Goal: Transaction & Acquisition: Purchase product/service

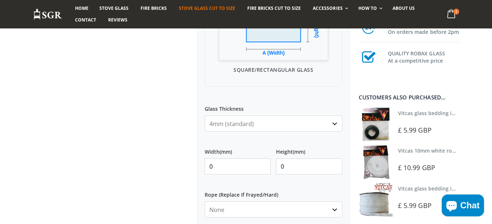
scroll to position [262, 0]
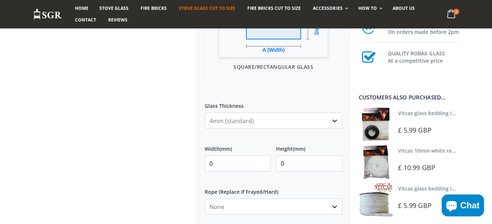
click at [239, 172] on div "Width (mm) 0 Height (mm) 0" at bounding box center [274, 157] width 138 height 37
click at [239, 170] on input "0" at bounding box center [238, 163] width 66 height 16
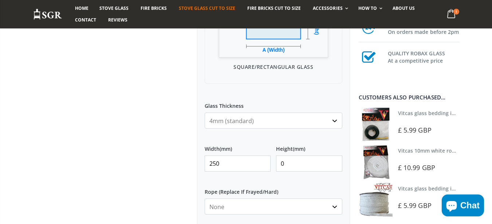
type input "250"
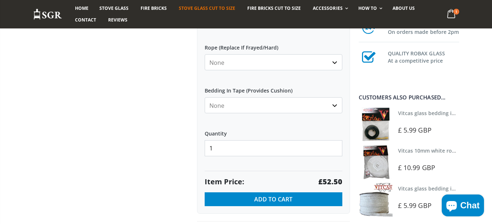
scroll to position [480, 0]
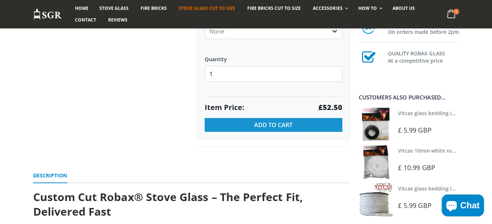
type input "350"
click at [257, 128] on span "Add to Cart" at bounding box center [273, 125] width 38 height 8
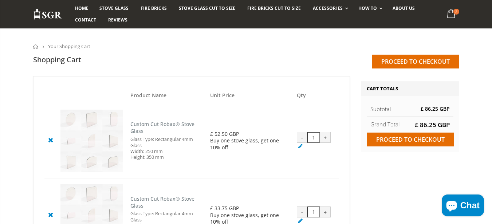
scroll to position [87, 0]
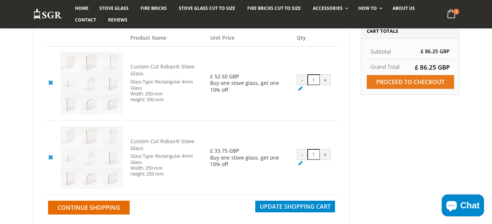
click at [388, 84] on input "Proceed to checkout" at bounding box center [409, 82] width 87 height 14
